Goal: Navigation & Orientation: Find specific page/section

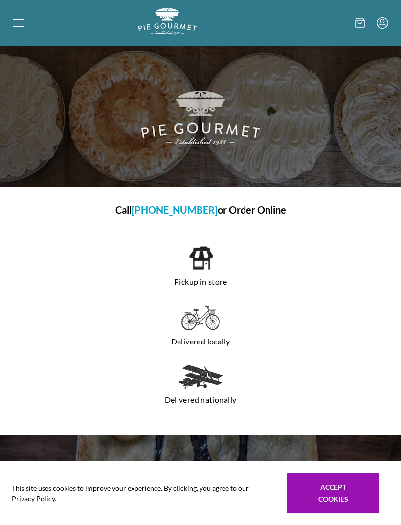
click at [17, 22] on icon at bounding box center [19, 23] width 12 height 12
click at [16, 24] on div "Home Shop" at bounding box center [200, 262] width 401 height 525
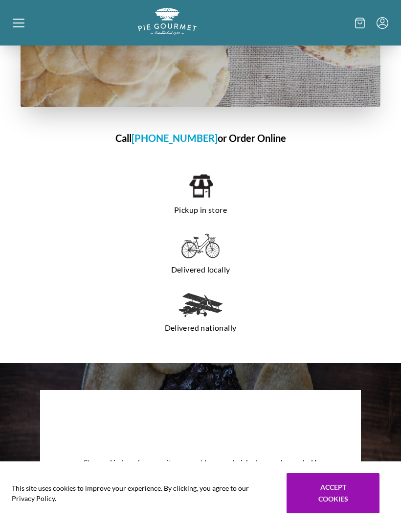
scroll to position [738, 0]
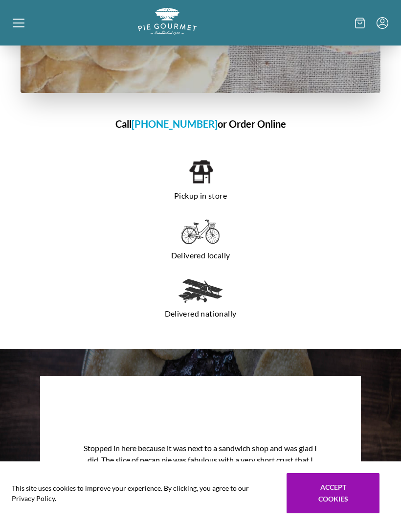
click at [261, 124] on h1 "Call 703-281-7437 or Order Online" at bounding box center [201, 124] width 360 height 15
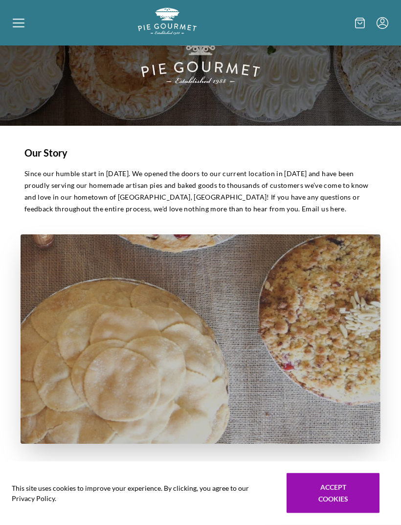
scroll to position [0, 0]
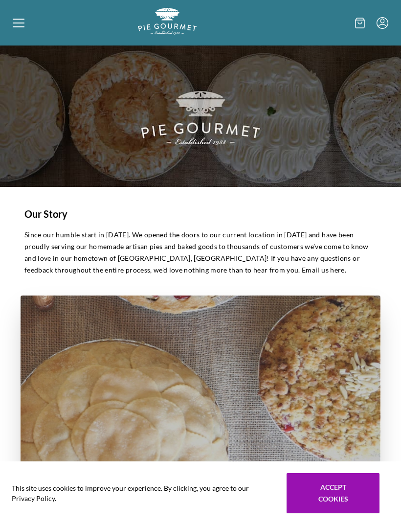
click at [21, 24] on icon at bounding box center [19, 23] width 12 height 12
click at [19, 29] on div "Home Shop" at bounding box center [200, 262] width 401 height 525
click at [14, 31] on div at bounding box center [75, 23] width 125 height 30
click at [350, 496] on div "Home Shop" at bounding box center [200, 262] width 401 height 525
click at [26, 31] on div at bounding box center [75, 23] width 125 height 30
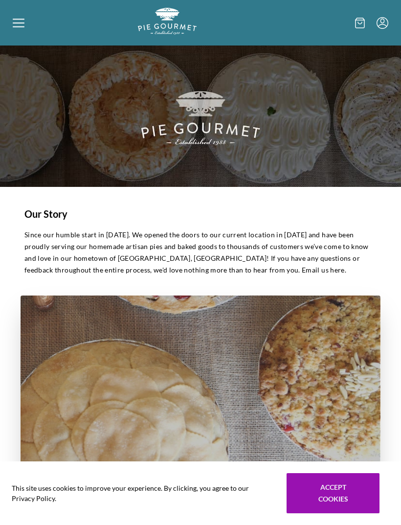
click at [17, 24] on div "Home Shop" at bounding box center [200, 262] width 401 height 525
click at [361, 471] on div "This site uses cookies to improve your experience. By clicking, you agree to ou…" at bounding box center [200, 494] width 401 height 64
click at [357, 491] on button "Accept cookies" at bounding box center [333, 493] width 93 height 40
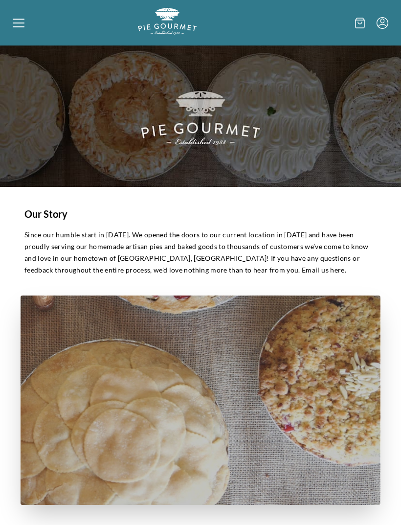
click at [20, 29] on div at bounding box center [75, 23] width 125 height 30
click at [17, 22] on div "Home Shop" at bounding box center [200, 262] width 401 height 525
click at [21, 30] on div at bounding box center [75, 23] width 125 height 30
click at [354, 26] on div "Home Shop" at bounding box center [200, 262] width 401 height 525
click at [356, 25] on icon at bounding box center [360, 23] width 9 height 10
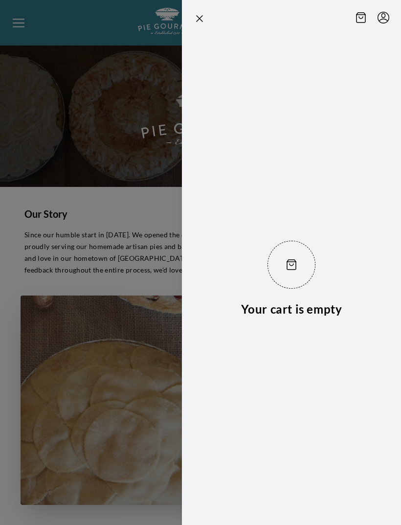
click at [386, 23] on icon "Menu" at bounding box center [384, 18] width 12 height 12
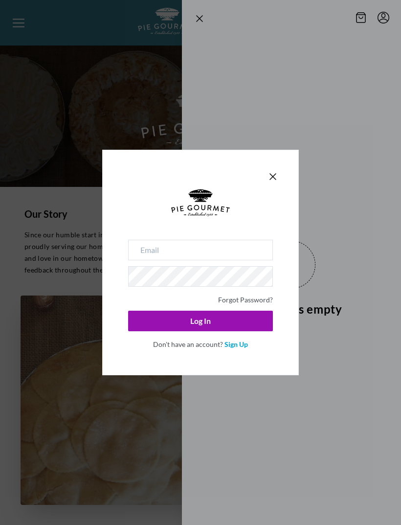
click at [270, 180] on icon "Close panel" at bounding box center [273, 177] width 12 height 12
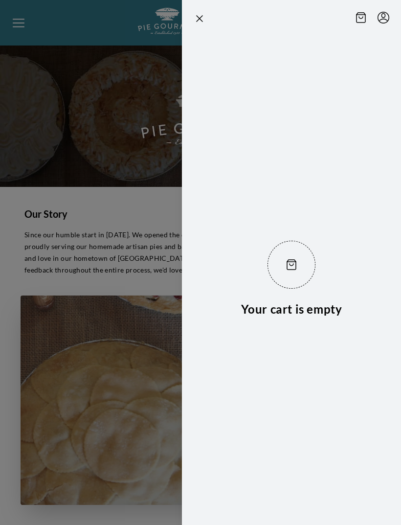
click at [205, 16] on icon "Close panel" at bounding box center [200, 19] width 12 height 12
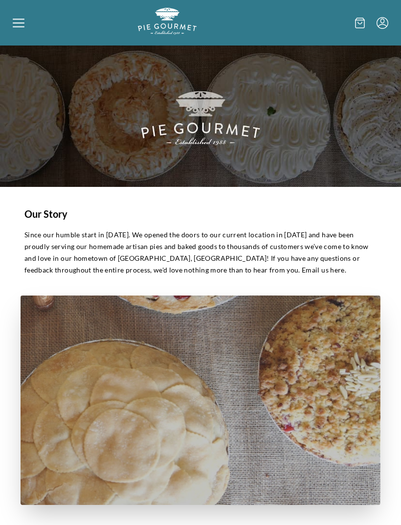
click at [18, 24] on icon at bounding box center [19, 23] width 12 height 12
click at [18, 25] on div "Home Shop" at bounding box center [200, 262] width 401 height 525
click at [171, 30] on img "Logo" at bounding box center [167, 21] width 59 height 27
